Goal: Task Accomplishment & Management: Manage account settings

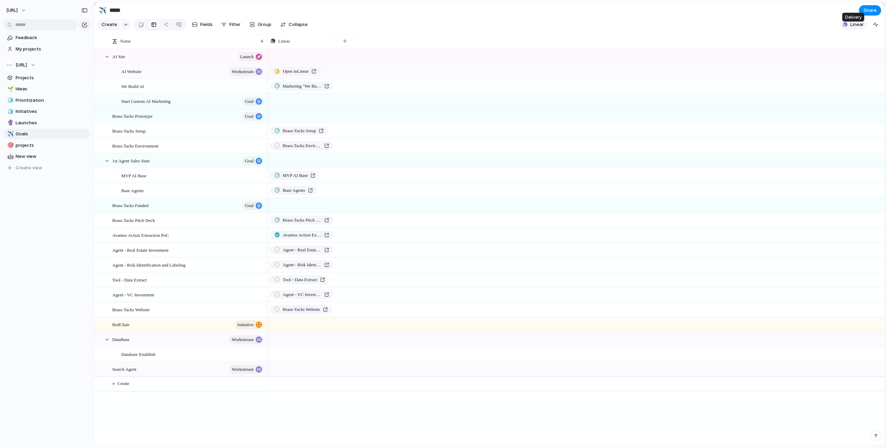
click at [859, 28] on span "Linear" at bounding box center [857, 24] width 14 height 7
click at [30, 65] on div "Projects 2 Initiatives 7 Add all Database Establishment Add AI Base UI Add Show…" at bounding box center [443, 224] width 887 height 448
click at [27, 63] on span "[URL]" at bounding box center [21, 65] width 11 height 7
click at [30, 193] on div "[URL] ⚡ Merceros Create new team" at bounding box center [443, 224] width 887 height 448
click at [28, 91] on span "Ideas" at bounding box center [52, 89] width 72 height 7
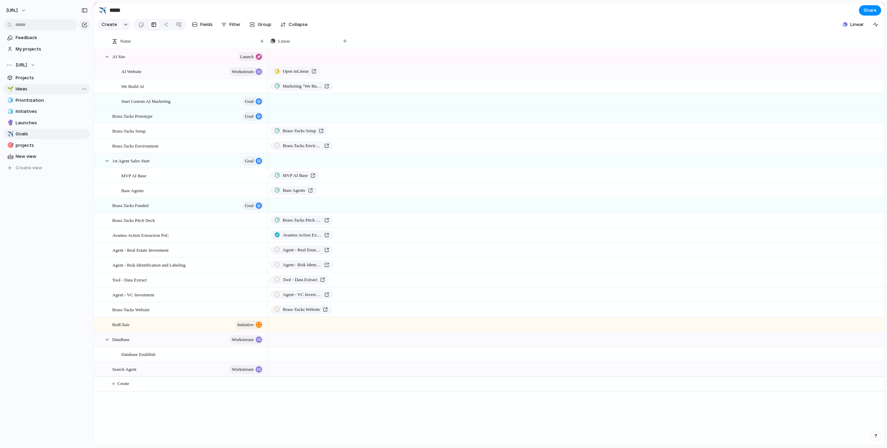
type input "*****"
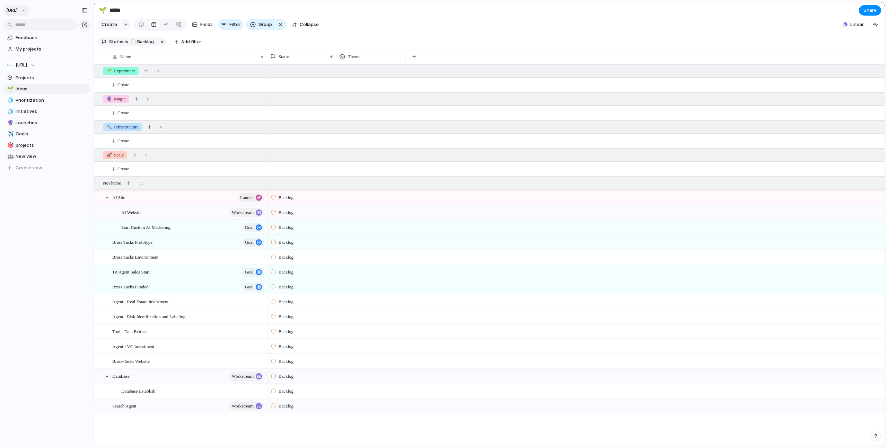
click at [18, 10] on span "[URL]" at bounding box center [11, 10] width 11 height 7
click at [91, 78] on span "Neutral dark" at bounding box center [80, 81] width 27 height 7
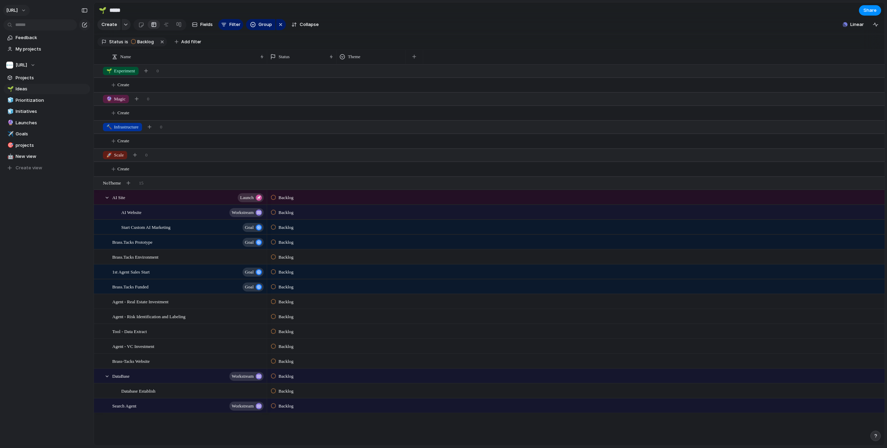
click at [18, 8] on span "[URL]" at bounding box center [11, 10] width 11 height 7
click at [25, 24] on span "Settings" at bounding box center [25, 26] width 19 height 7
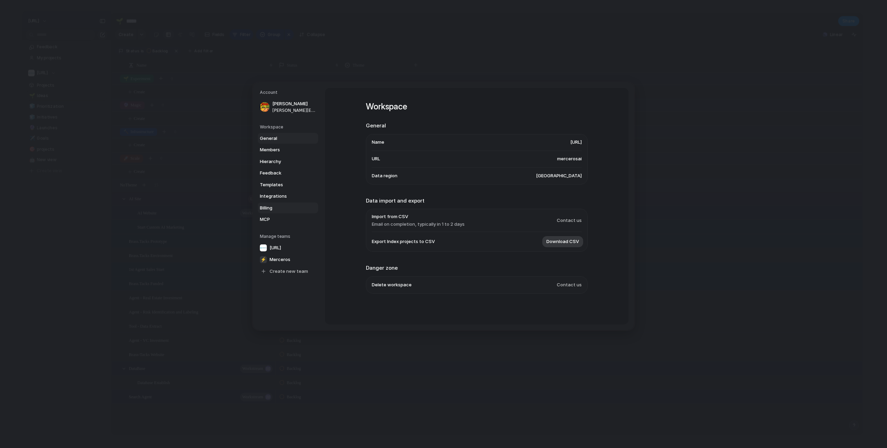
click at [271, 207] on span "Billing" at bounding box center [282, 207] width 44 height 7
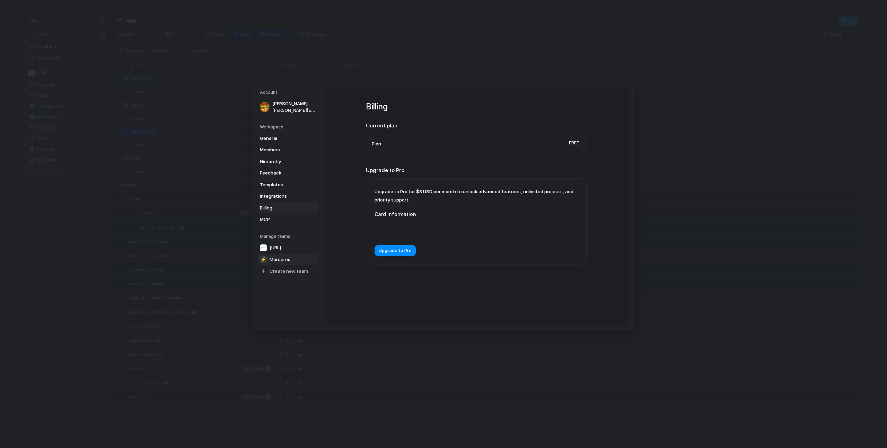
click at [273, 262] on span "Merceros" at bounding box center [280, 259] width 21 height 7
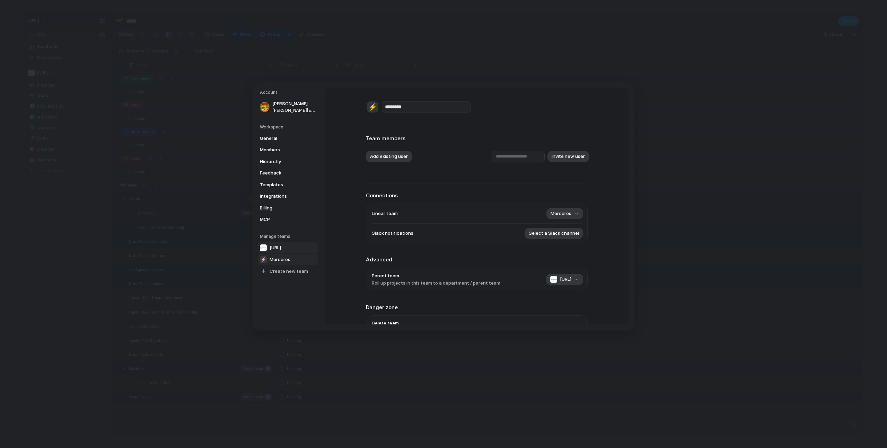
click at [281, 248] on span "[URL]" at bounding box center [275, 247] width 11 height 7
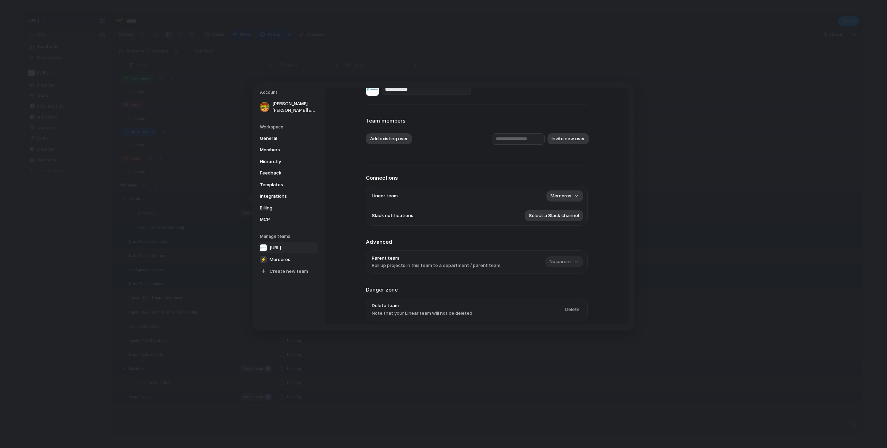
scroll to position [46, 0]
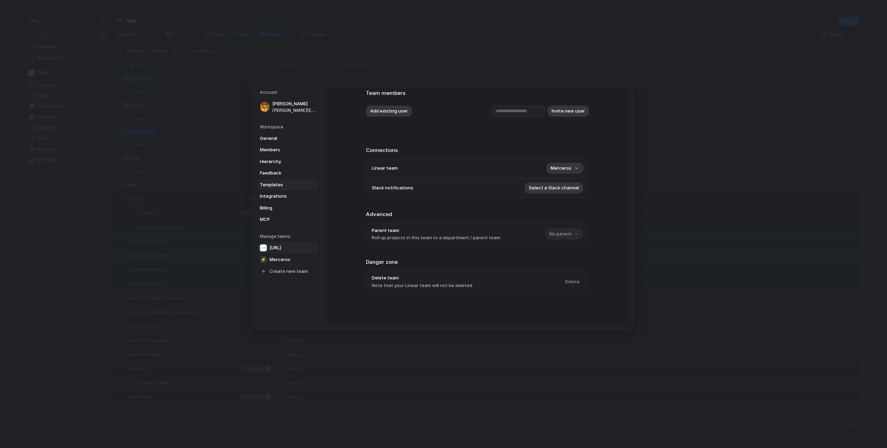
click at [279, 185] on span "Templates" at bounding box center [282, 184] width 44 height 7
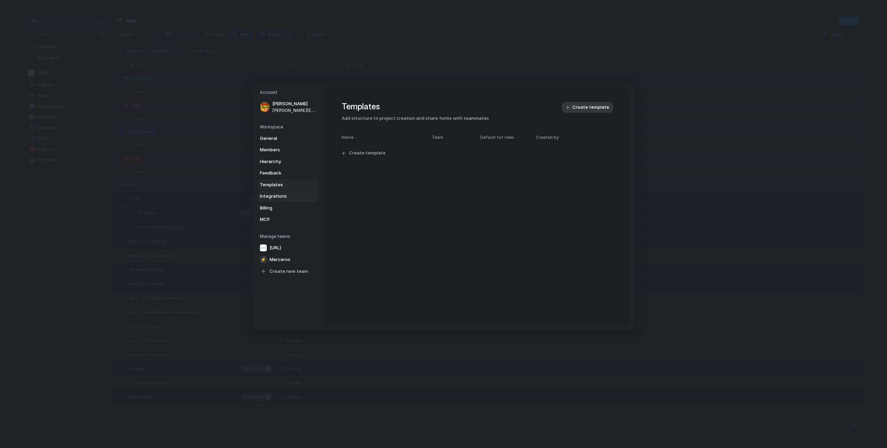
click at [280, 197] on span "Integrations" at bounding box center [282, 196] width 44 height 7
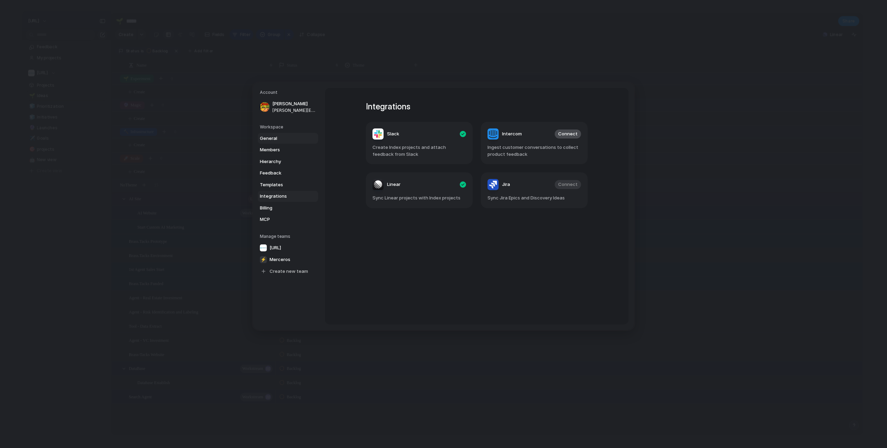
click at [273, 137] on span "General" at bounding box center [282, 138] width 44 height 7
